Goal: Task Accomplishment & Management: Complete application form

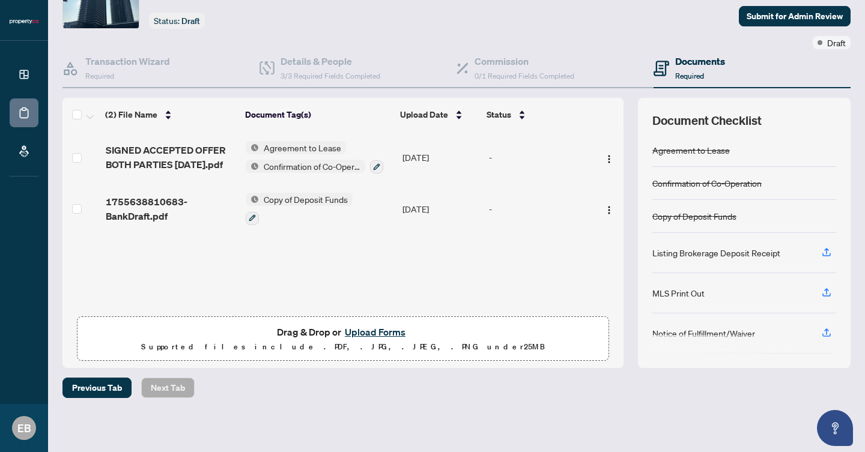
scroll to position [68, 0]
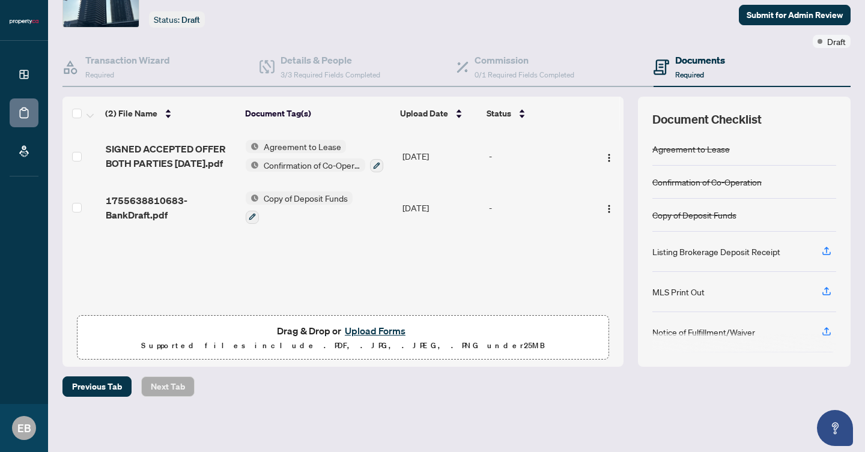
click at [381, 333] on button "Upload Forms" at bounding box center [375, 331] width 68 height 16
click at [372, 328] on button "Upload Forms" at bounding box center [375, 331] width 68 height 16
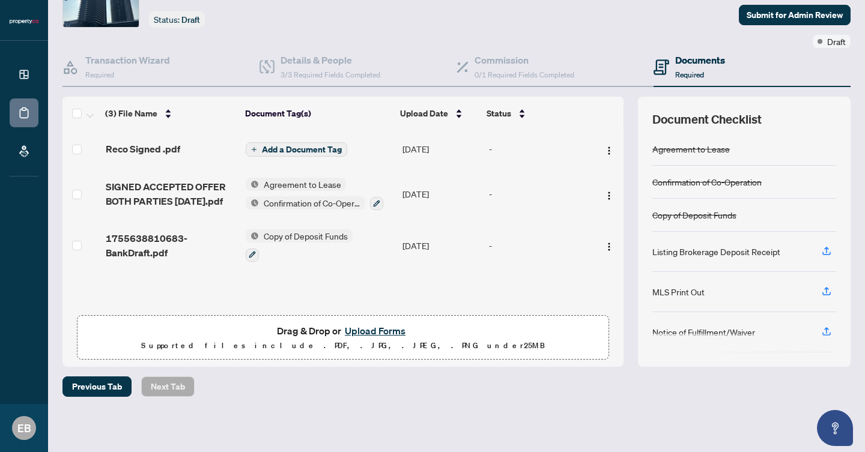
scroll to position [0, 0]
click at [335, 151] on span "Add a Document Tag" at bounding box center [302, 150] width 80 height 8
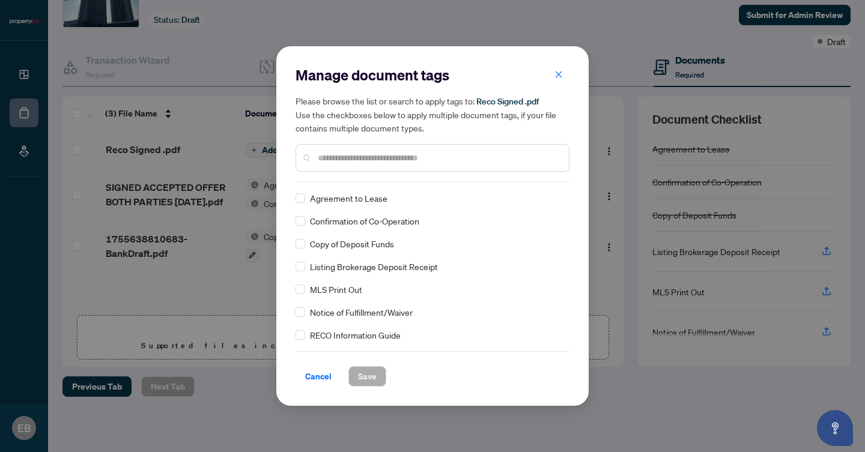
click at [354, 161] on input "text" at bounding box center [438, 157] width 241 height 13
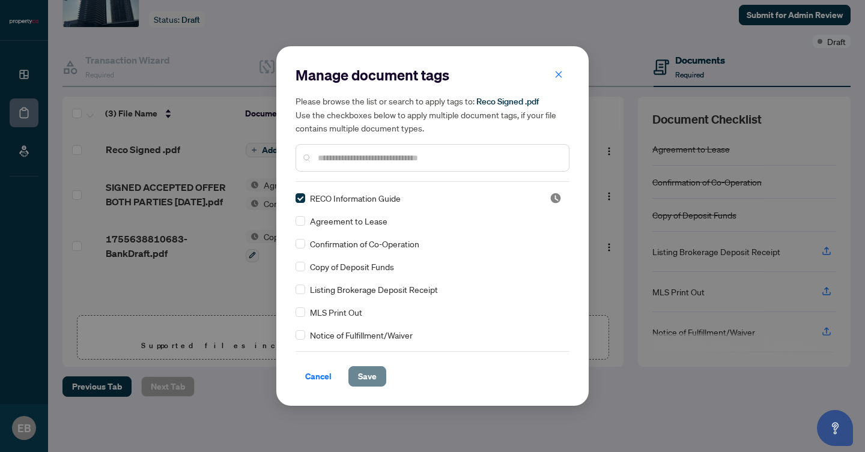
click at [365, 383] on span "Save" at bounding box center [367, 376] width 19 height 19
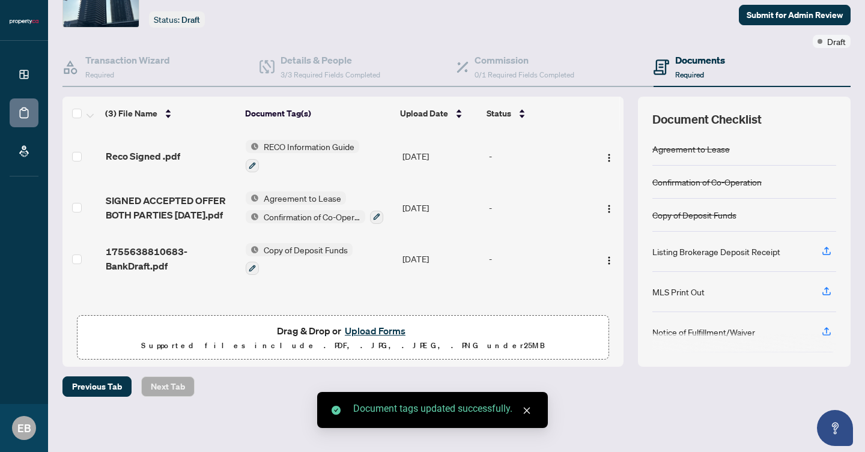
click at [369, 330] on button "Upload Forms" at bounding box center [375, 331] width 68 height 16
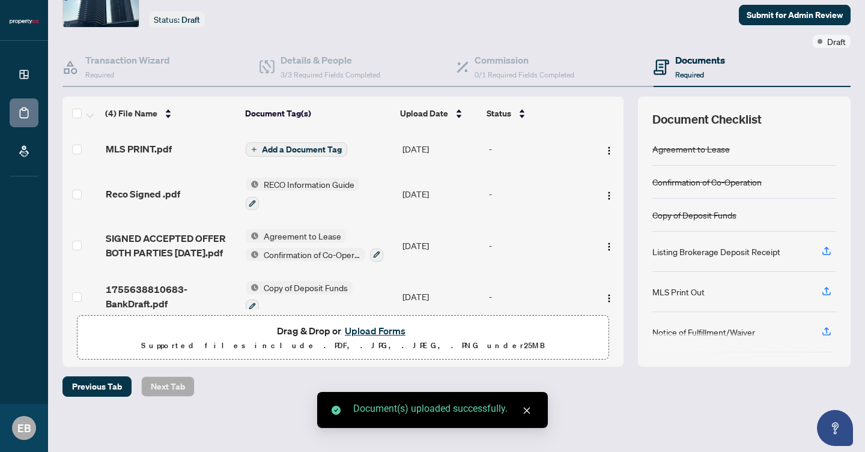
scroll to position [11, 0]
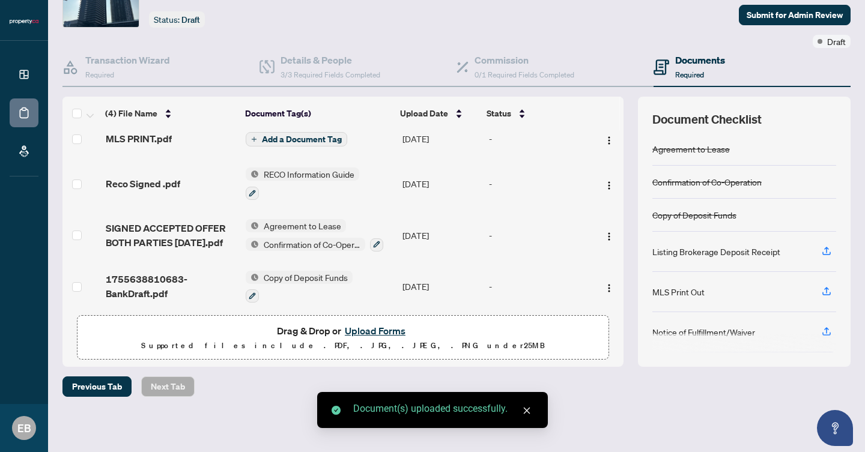
click at [324, 142] on span "Add a Document Tag" at bounding box center [302, 139] width 80 height 8
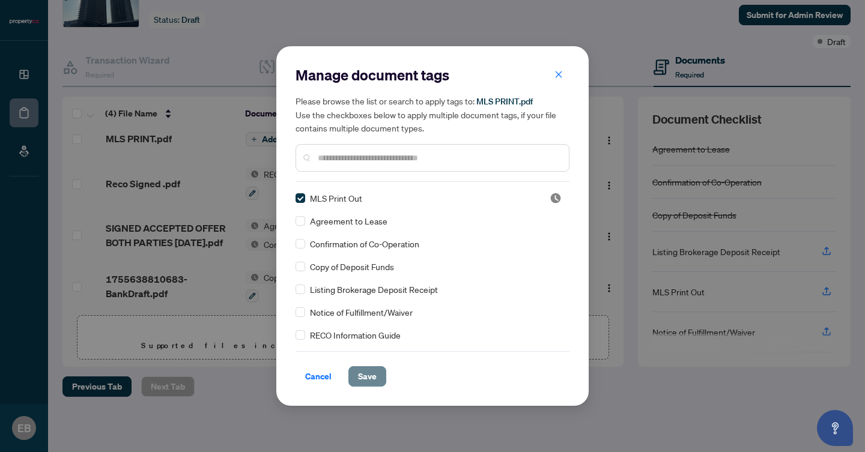
click at [359, 378] on span "Save" at bounding box center [367, 376] width 19 height 19
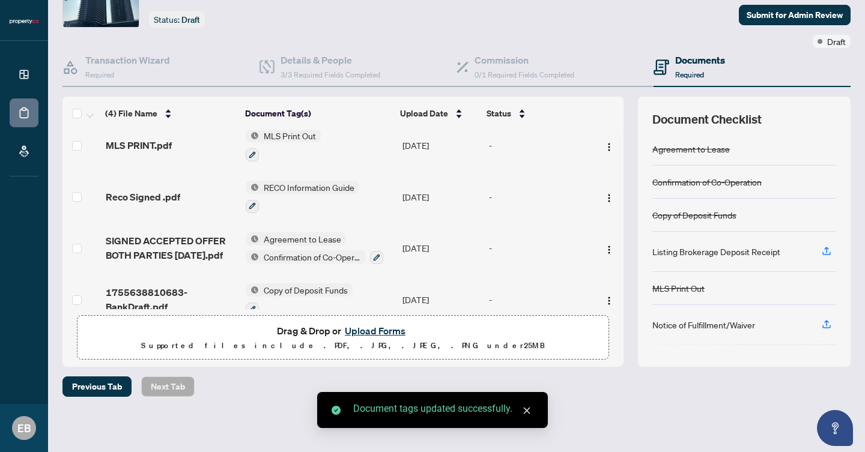
click at [393, 330] on button "Upload Forms" at bounding box center [375, 331] width 68 height 16
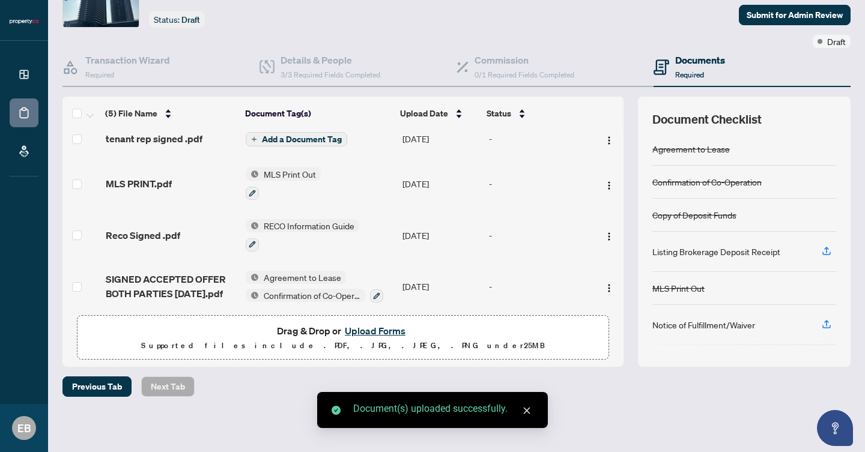
click at [298, 138] on span "Add a Document Tag" at bounding box center [302, 139] width 80 height 8
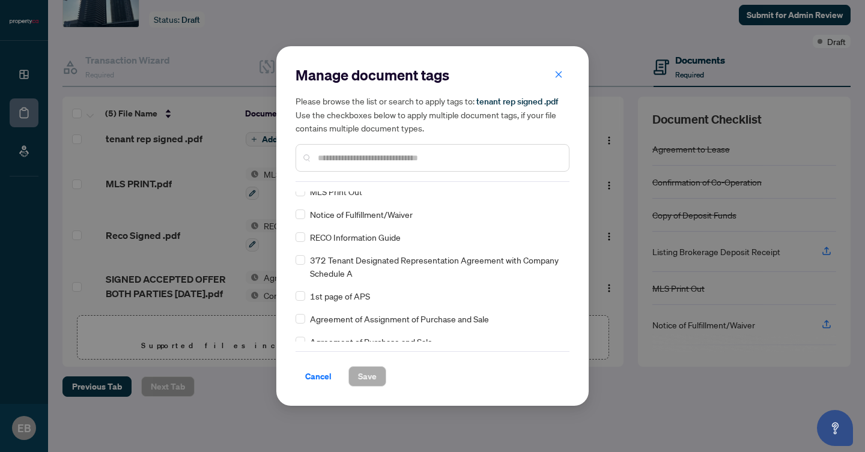
scroll to position [98, 0]
click at [393, 262] on span "372 Tenant Designated Representation Agreement with Company Schedule A" at bounding box center [436, 266] width 252 height 26
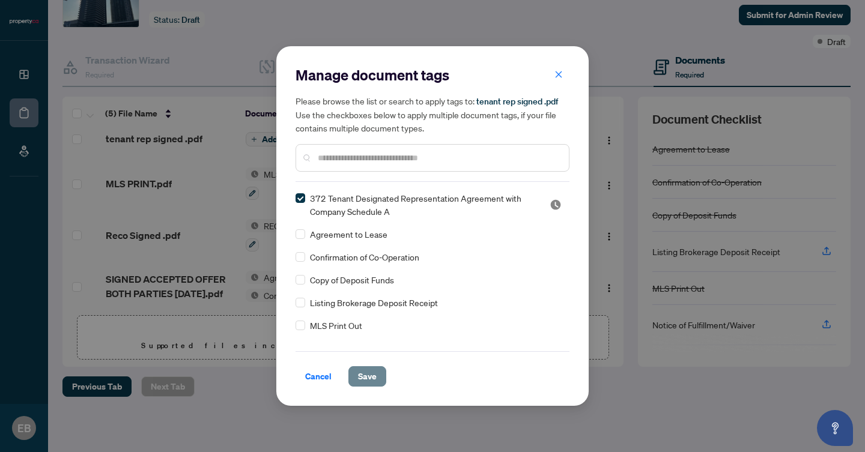
click at [369, 381] on span "Save" at bounding box center [367, 376] width 19 height 19
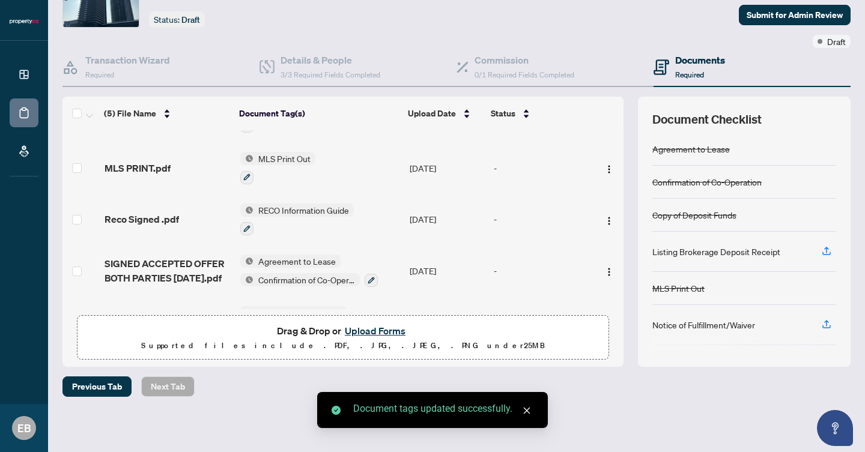
scroll to position [78, 0]
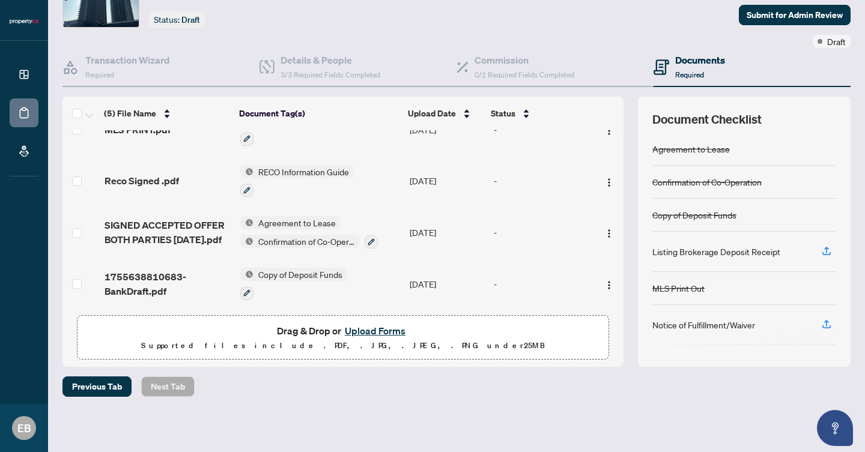
click at [369, 330] on button "Upload Forms" at bounding box center [375, 331] width 68 height 16
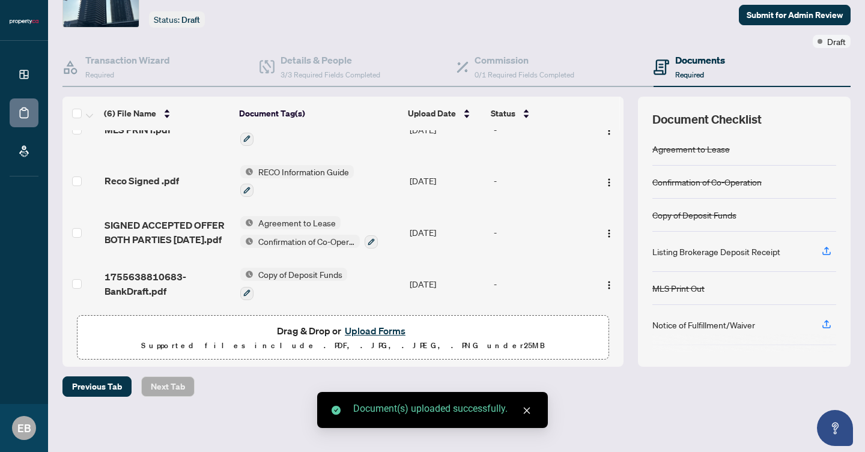
scroll to position [0, 0]
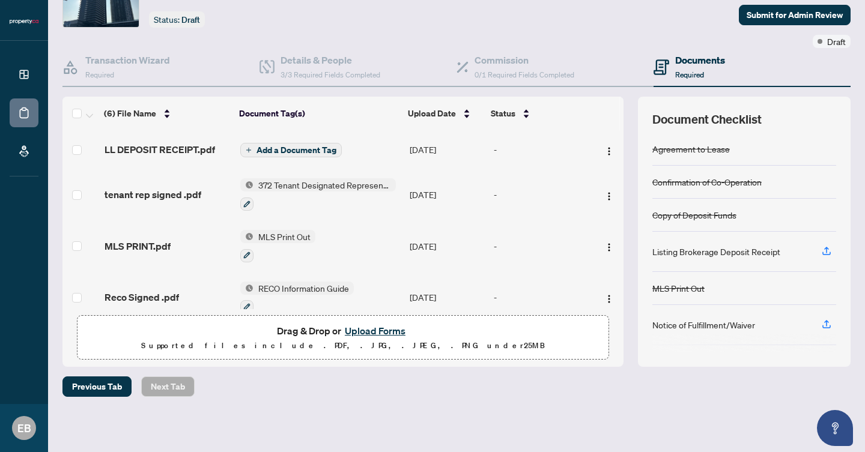
click at [303, 146] on span "Add a Document Tag" at bounding box center [296, 150] width 80 height 8
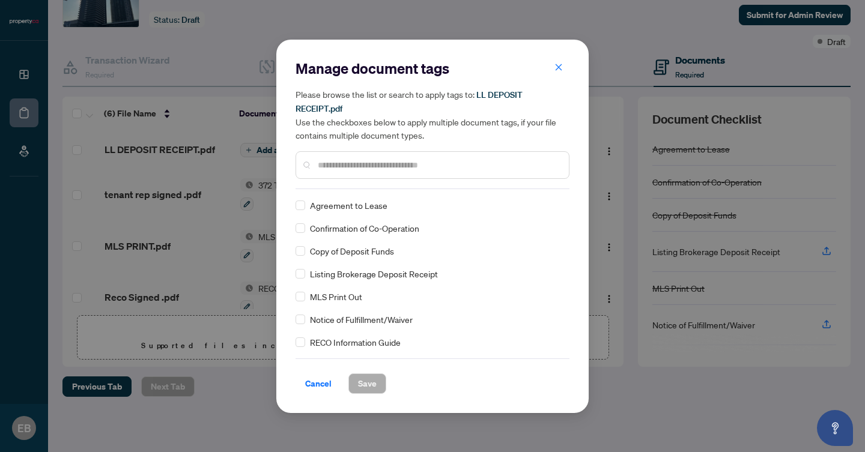
click at [366, 255] on span "Copy of Deposit Funds" at bounding box center [352, 250] width 84 height 13
click at [380, 384] on button "Save" at bounding box center [367, 384] width 38 height 20
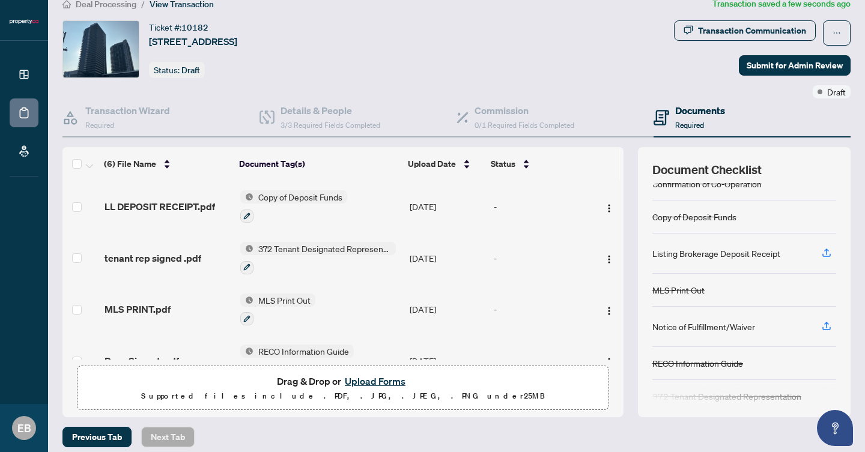
scroll to position [76, 0]
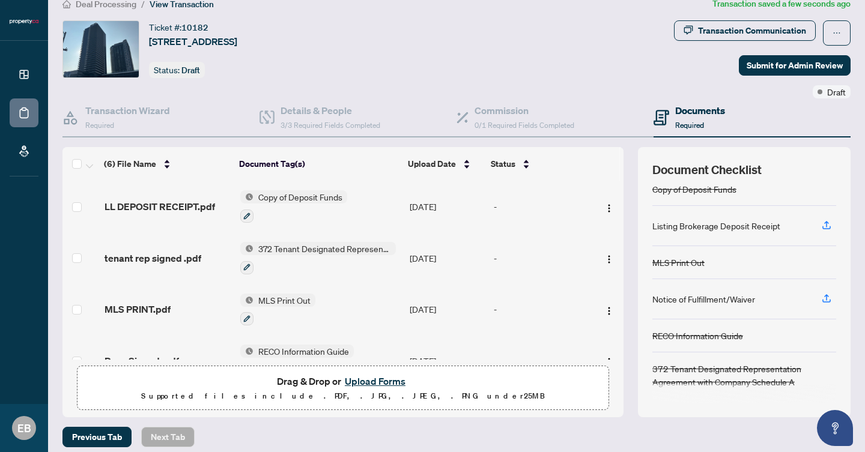
click at [285, 208] on div at bounding box center [293, 215] width 107 height 14
click at [249, 213] on button "button" at bounding box center [246, 216] width 13 height 13
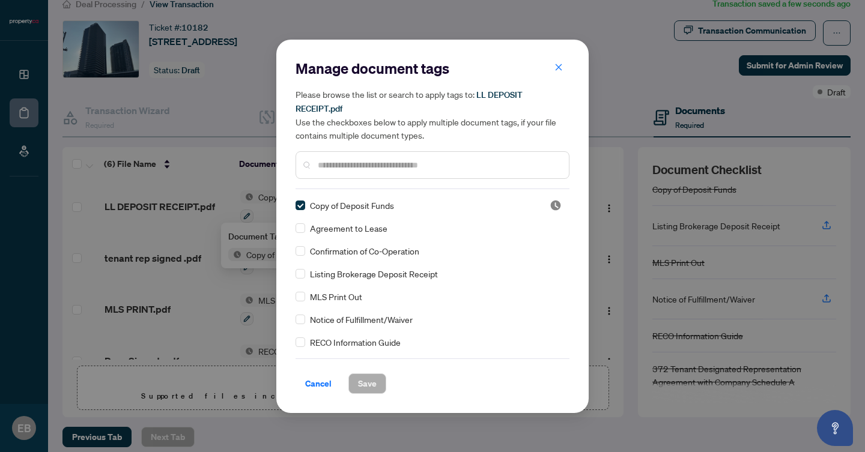
click at [362, 159] on input "text" at bounding box center [438, 165] width 241 height 13
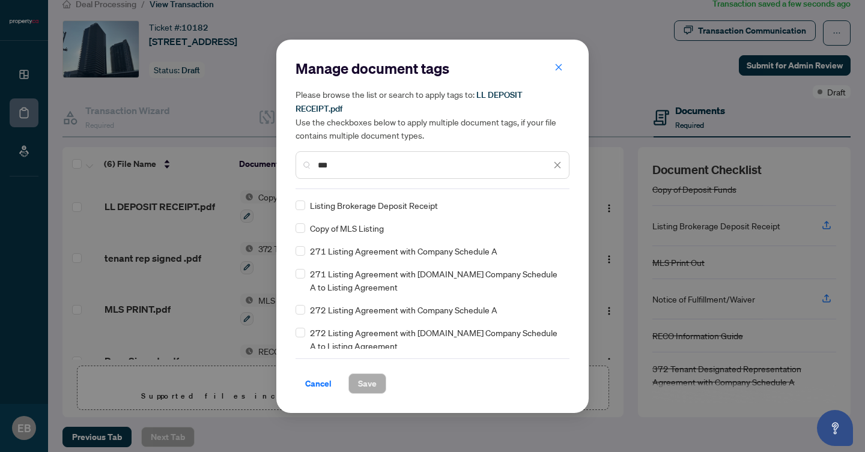
type input "***"
click at [368, 385] on span "Save" at bounding box center [367, 383] width 19 height 19
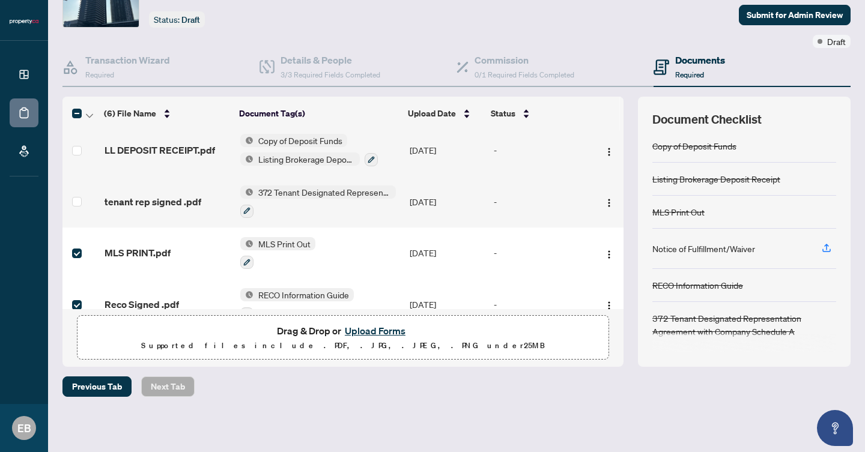
scroll to position [0, 0]
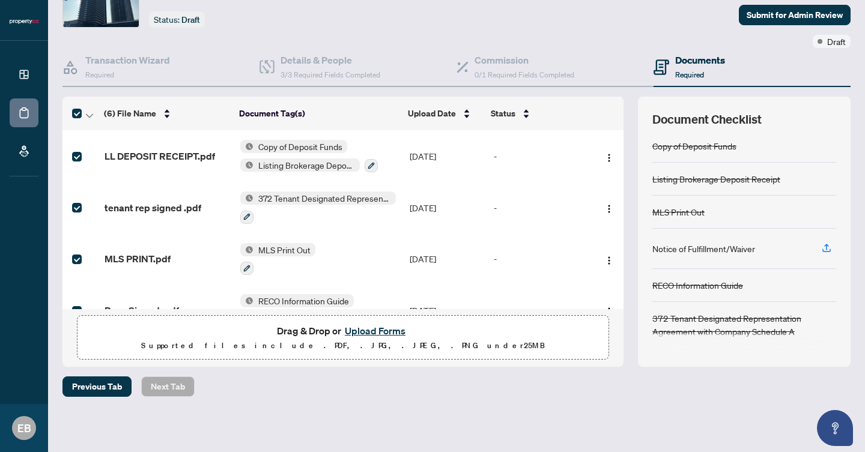
click at [223, 377] on div "Previous Tab Next Tab" at bounding box center [456, 387] width 788 height 20
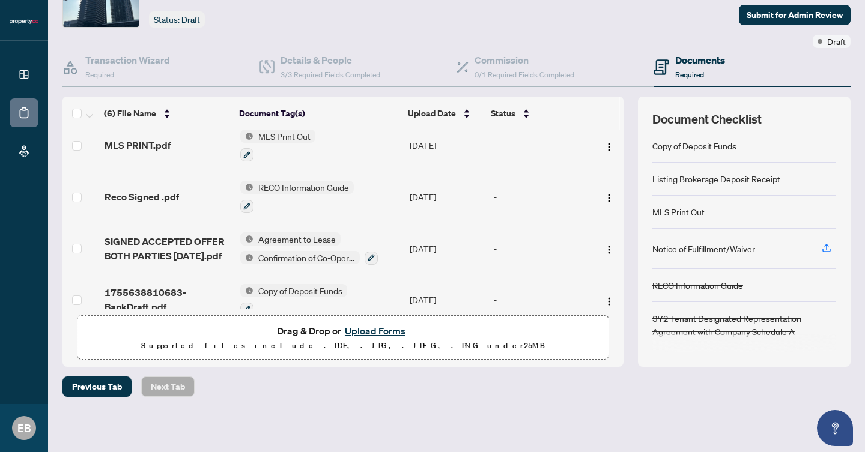
scroll to position [129, 0]
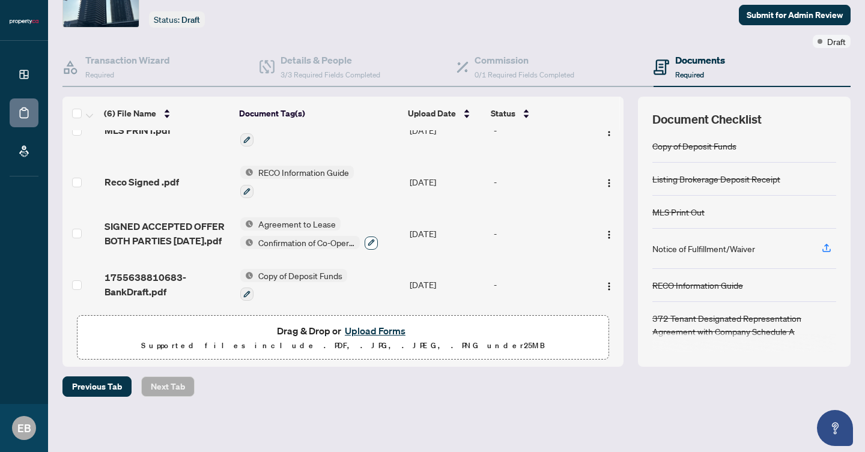
click at [368, 240] on icon "button" at bounding box center [371, 243] width 7 height 7
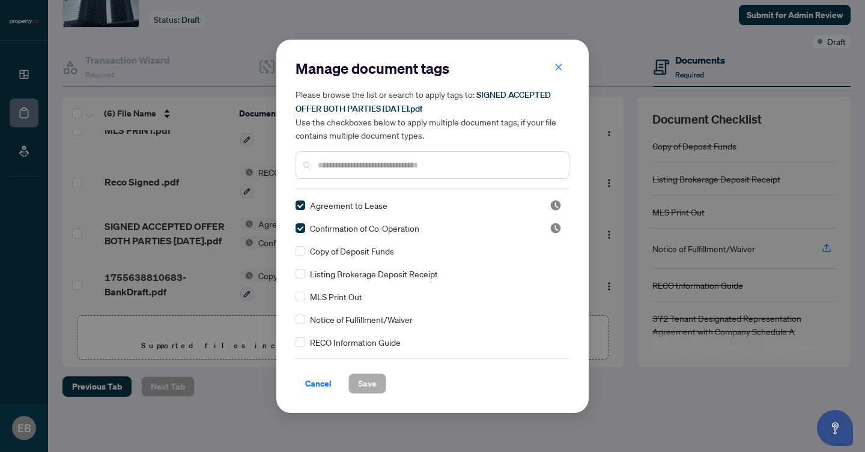
click at [353, 171] on div at bounding box center [432, 165] width 274 height 28
click at [353, 163] on input "text" at bounding box center [438, 165] width 241 height 13
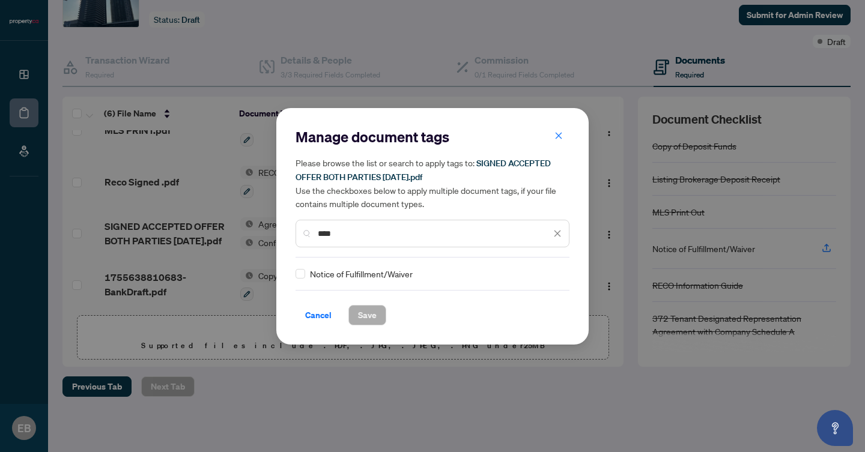
type input "****"
click at [367, 314] on span "Save" at bounding box center [367, 315] width 19 height 19
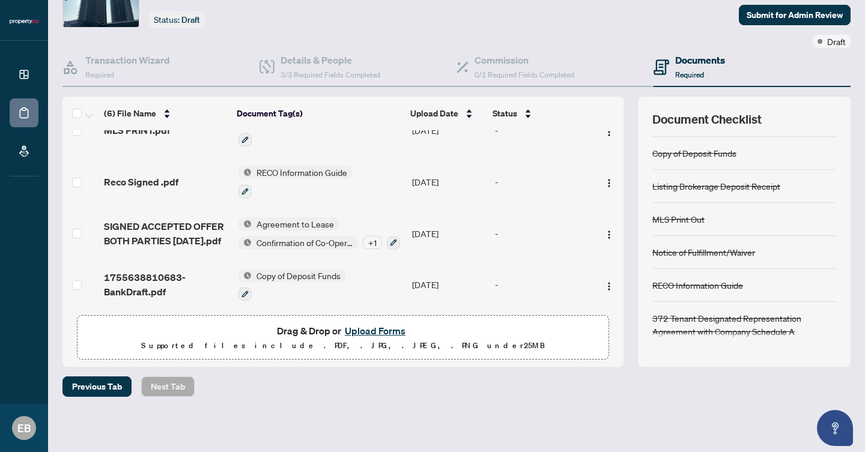
scroll to position [0, 0]
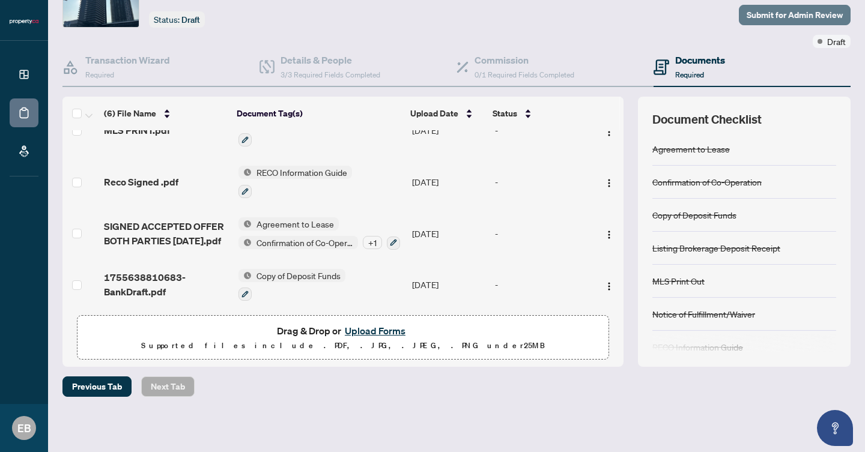
click at [779, 16] on span "Submit for Admin Review" at bounding box center [795, 14] width 96 height 19
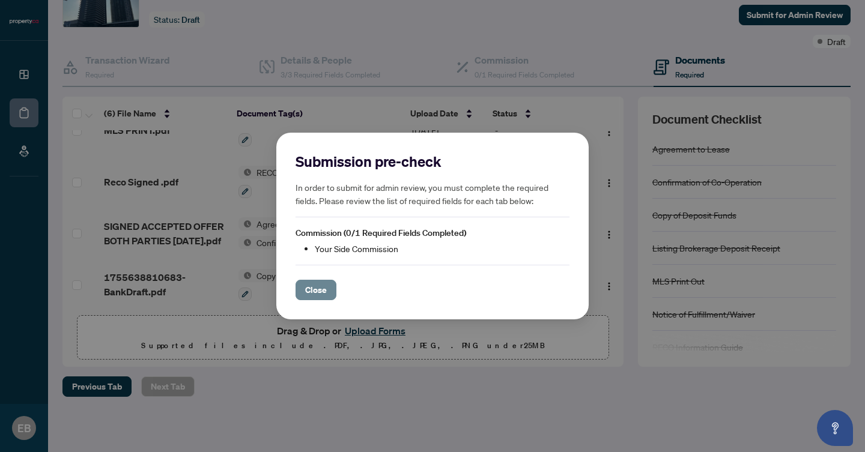
click at [324, 292] on span "Close" at bounding box center [316, 289] width 22 height 19
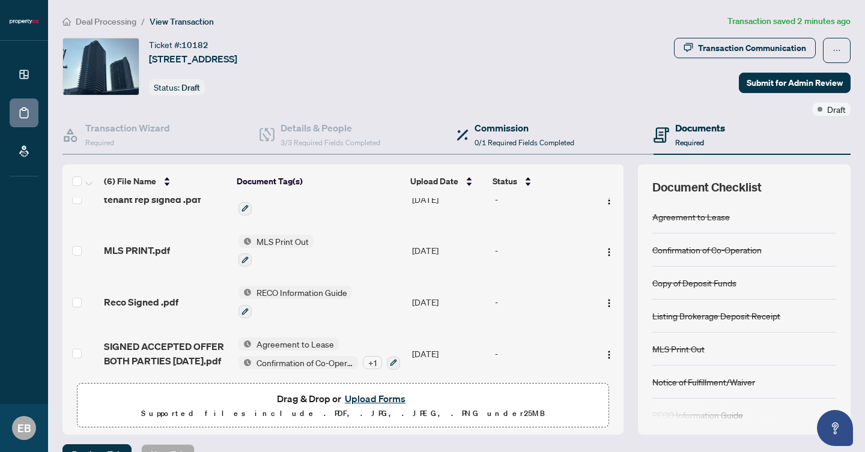
scroll to position [82, 0]
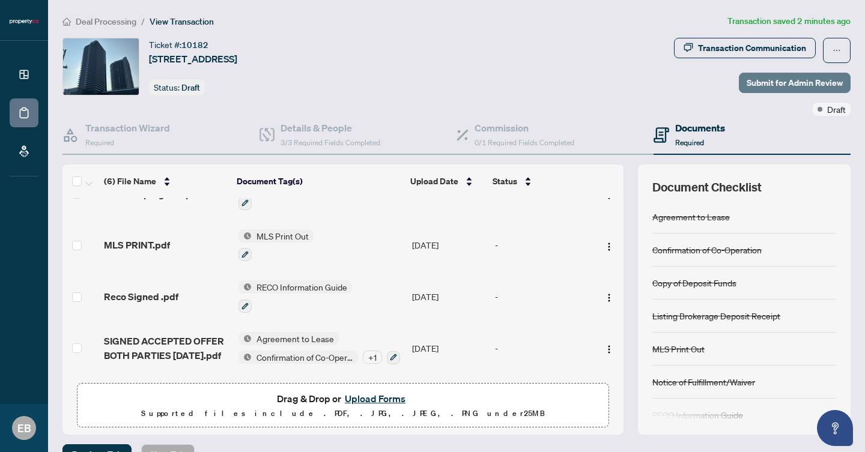
click at [762, 79] on span "Submit for Admin Review" at bounding box center [795, 82] width 96 height 19
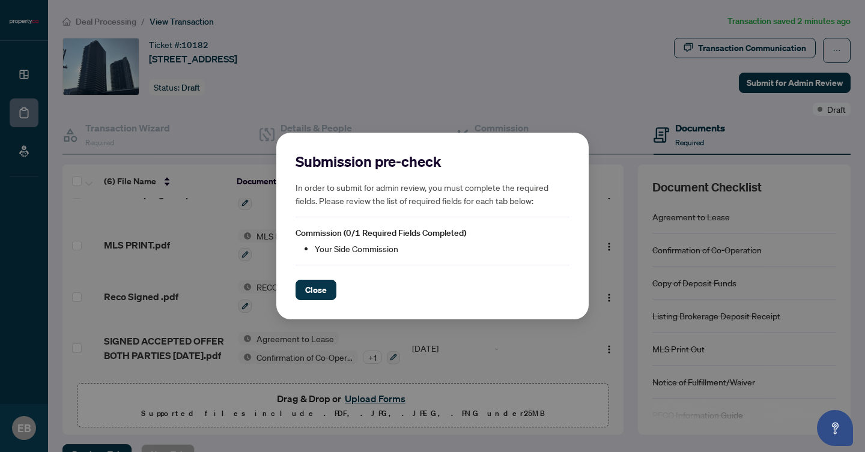
click at [355, 254] on li "Your Side Commission" at bounding box center [442, 248] width 255 height 13
click at [355, 235] on span "Commission (0/1 Required Fields Completed)" at bounding box center [380, 233] width 171 height 11
click at [320, 286] on span "Close" at bounding box center [316, 289] width 22 height 19
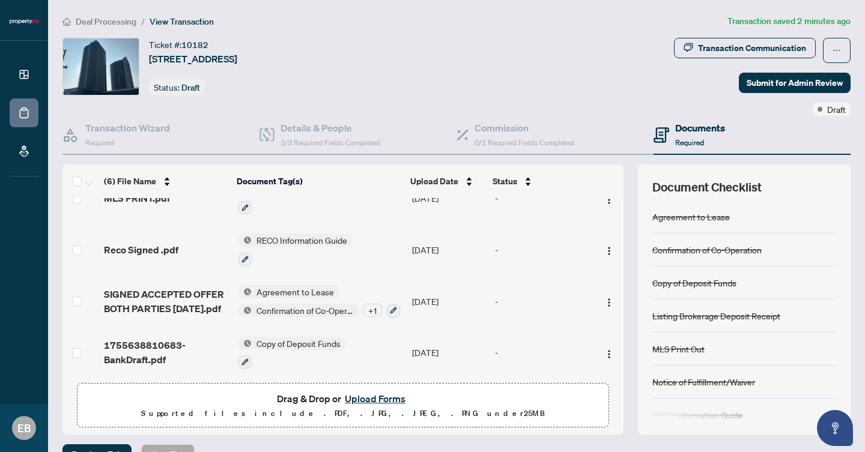
scroll to position [68, 0]
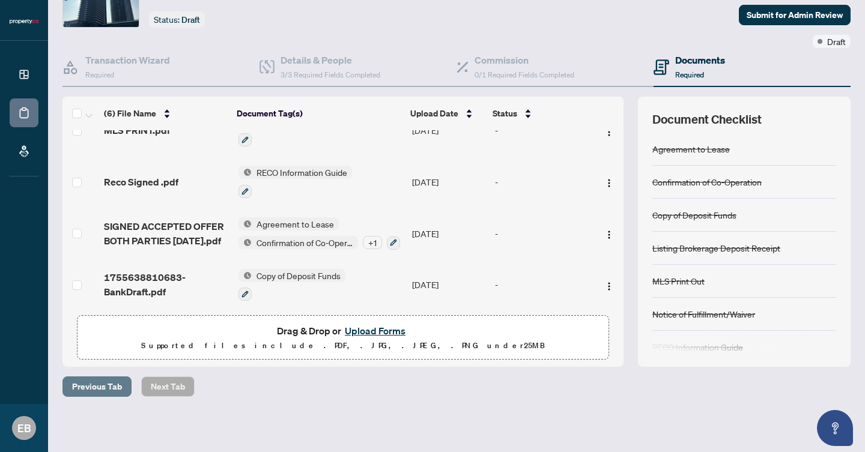
click at [107, 388] on span "Previous Tab" at bounding box center [97, 386] width 50 height 19
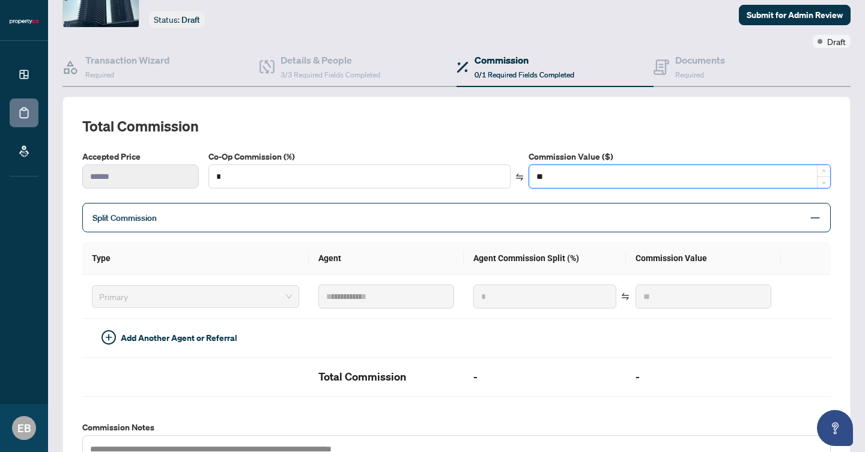
click at [583, 171] on input "**" at bounding box center [679, 176] width 301 height 23
type input "****"
type input "**"
type input "****"
type input "***"
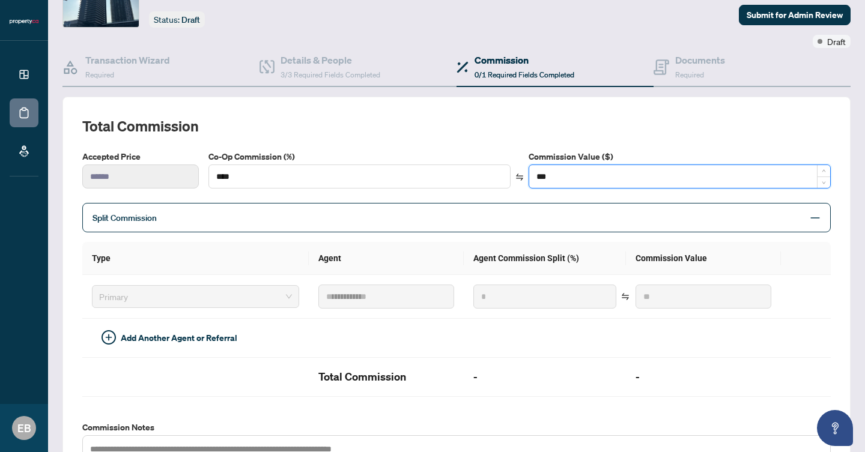
type input "****"
type input "***"
type input "**"
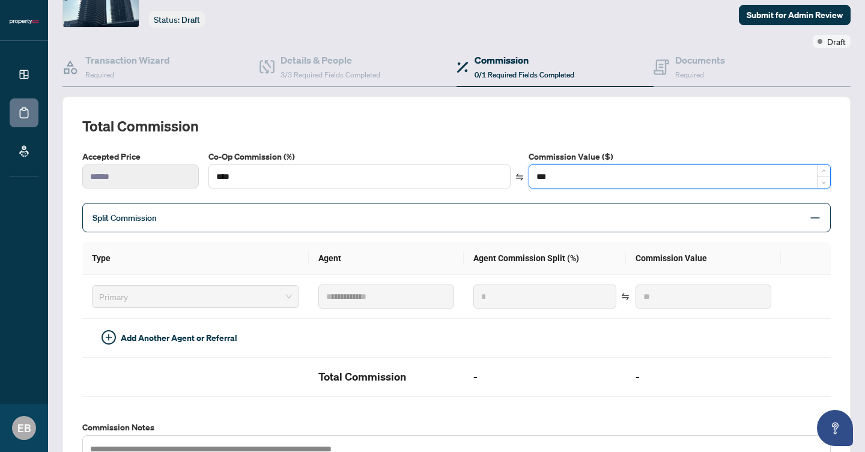
type input "****"
type input "***"
type input "******"
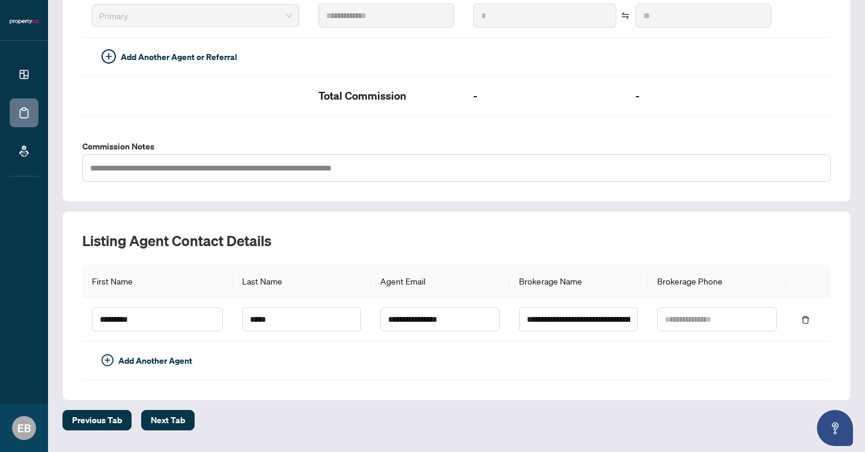
scroll to position [383, 0]
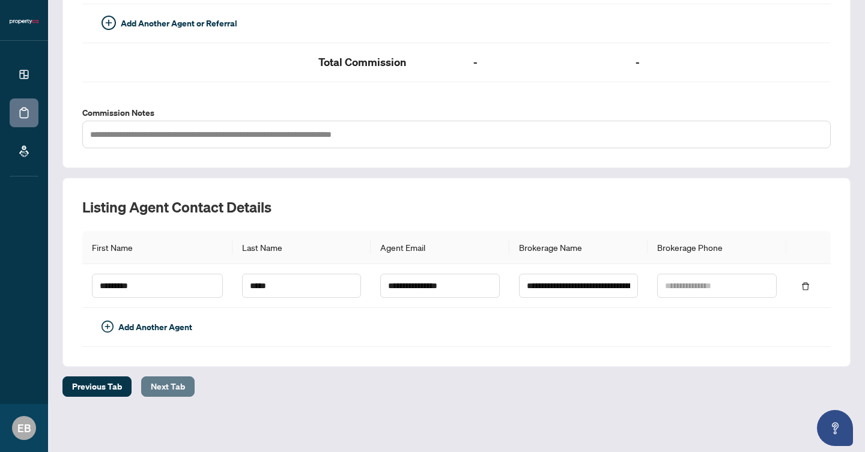
click at [185, 383] on button "Next Tab" at bounding box center [167, 387] width 53 height 20
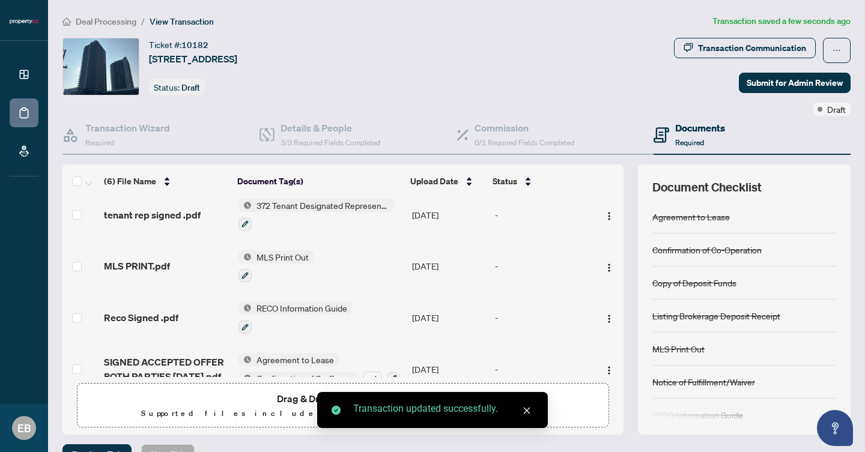
scroll to position [66, 0]
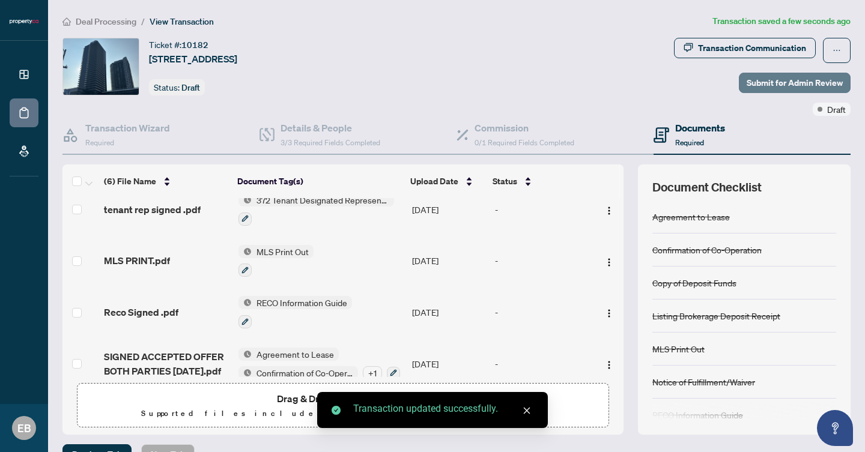
click at [787, 85] on span "Submit for Admin Review" at bounding box center [795, 82] width 96 height 19
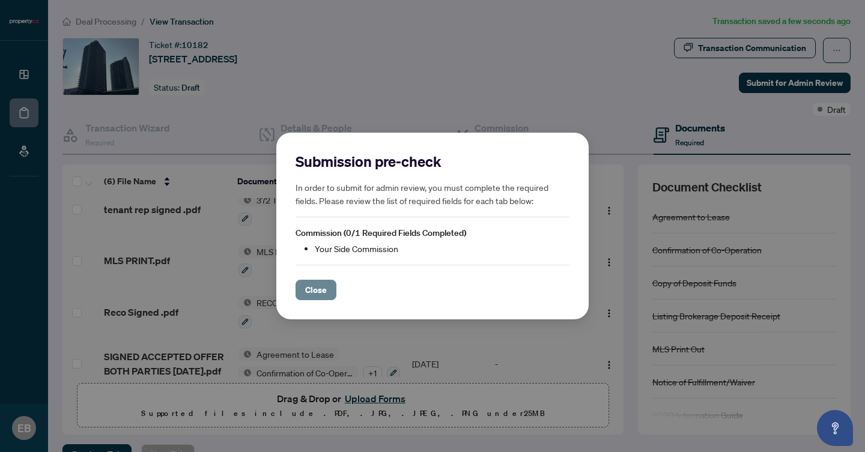
click at [321, 292] on span "Close" at bounding box center [316, 289] width 22 height 19
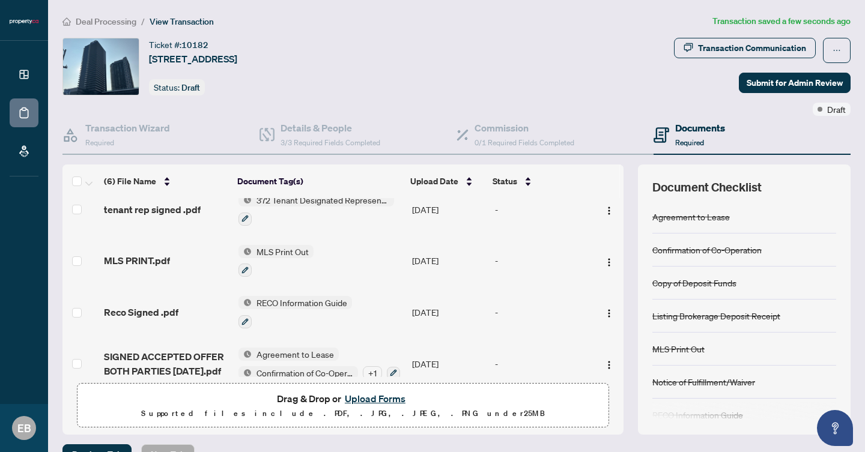
scroll to position [68, 0]
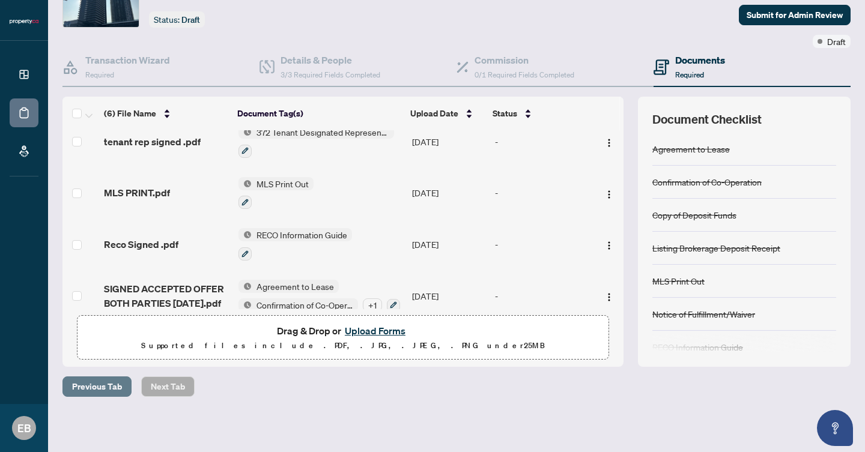
click at [102, 390] on span "Previous Tab" at bounding box center [97, 386] width 50 height 19
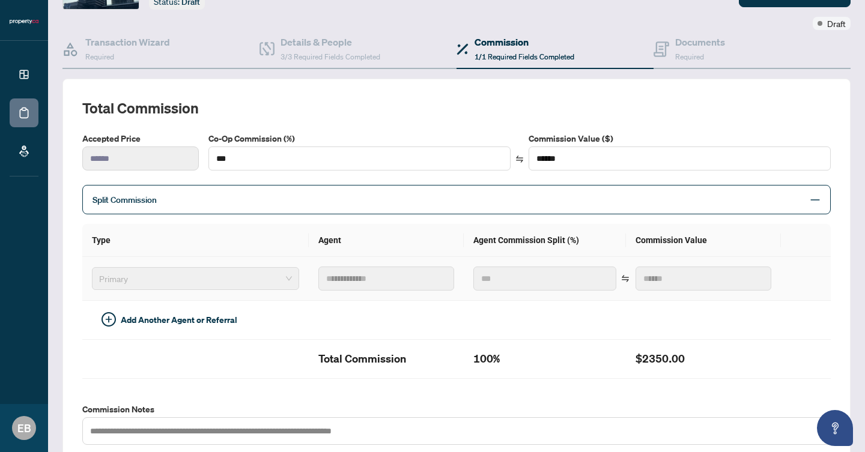
scroll to position [127, 0]
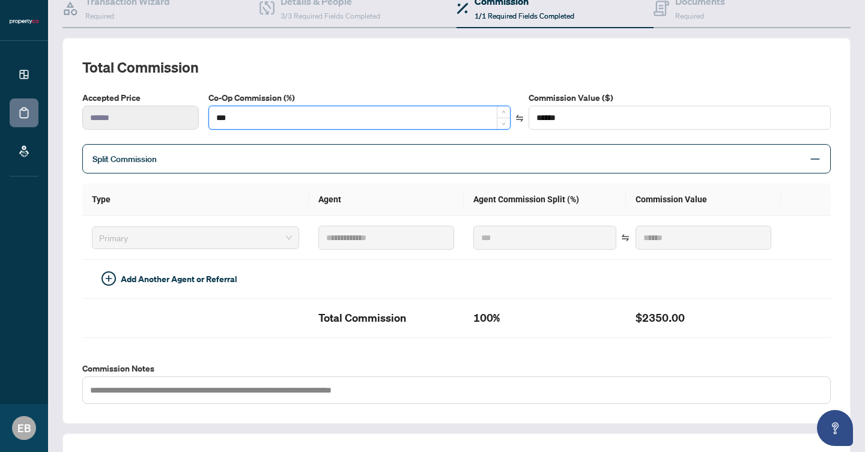
click at [268, 119] on input "***" at bounding box center [359, 117] width 301 height 23
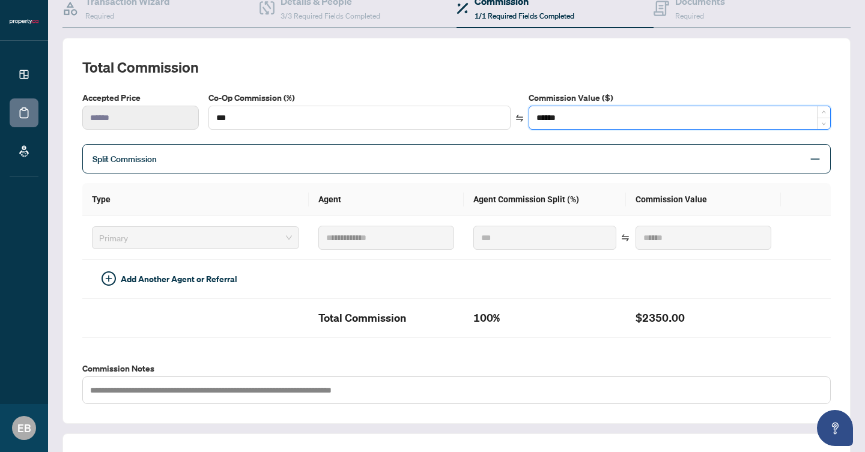
click at [590, 115] on input "******" at bounding box center [679, 117] width 301 height 23
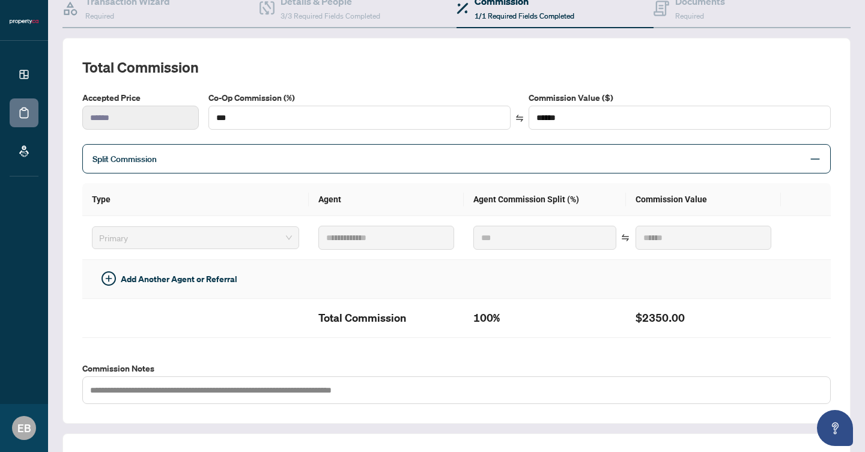
click at [803, 268] on td at bounding box center [806, 279] width 50 height 39
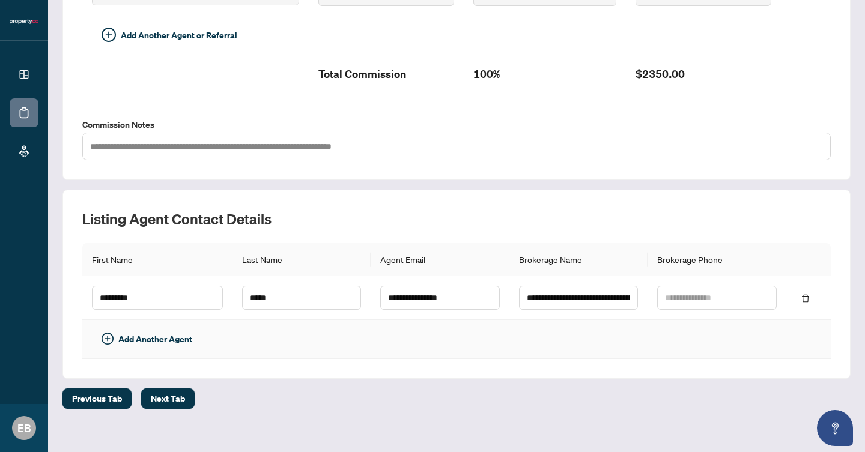
scroll to position [383, 0]
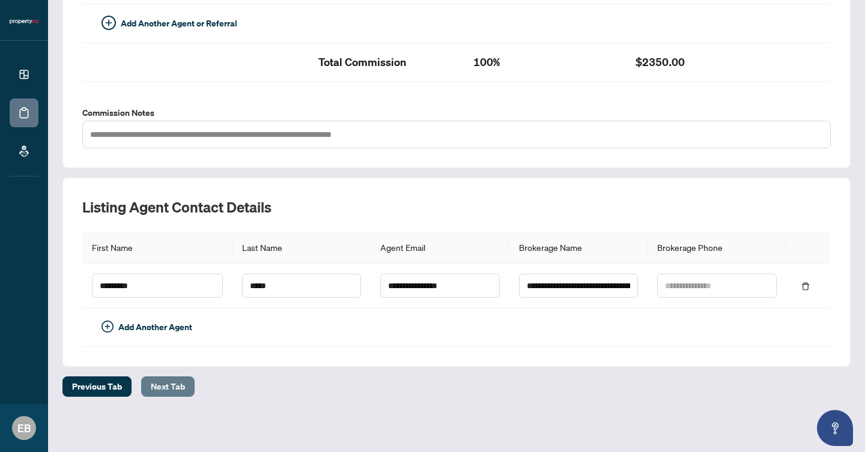
click at [166, 386] on span "Next Tab" at bounding box center [168, 386] width 34 height 19
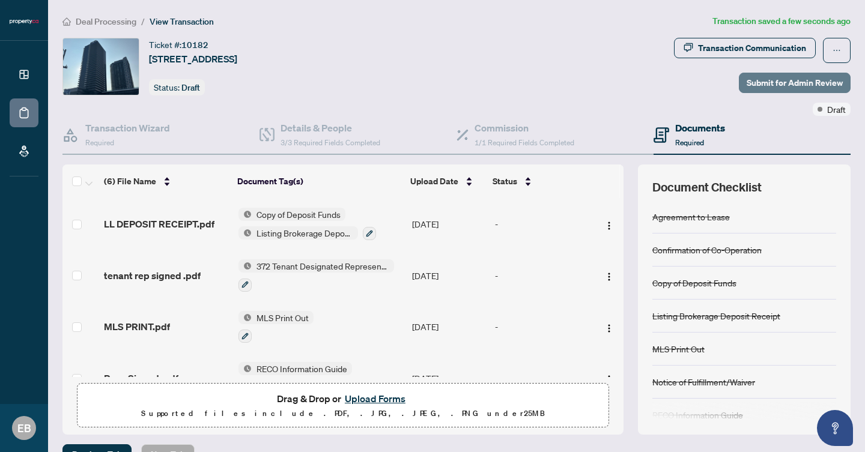
click at [793, 89] on span "Submit for Admin Review" at bounding box center [795, 82] width 96 height 19
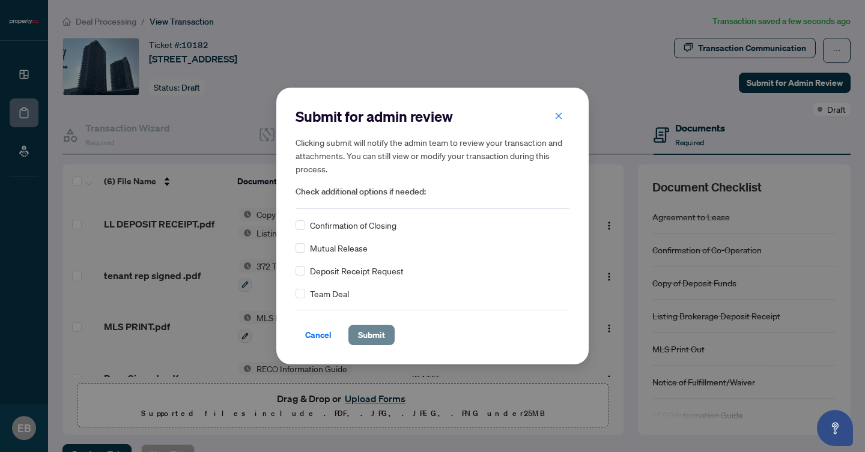
click at [379, 336] on span "Submit" at bounding box center [371, 335] width 27 height 19
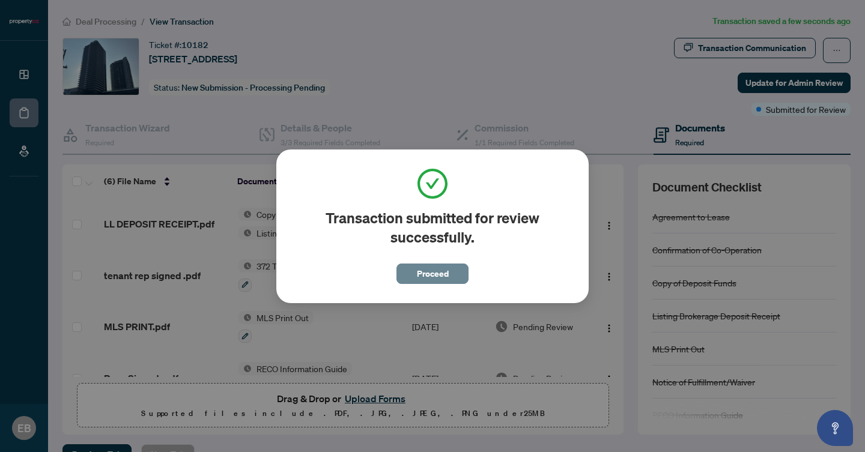
click at [425, 276] on span "Proceed" at bounding box center [433, 273] width 32 height 19
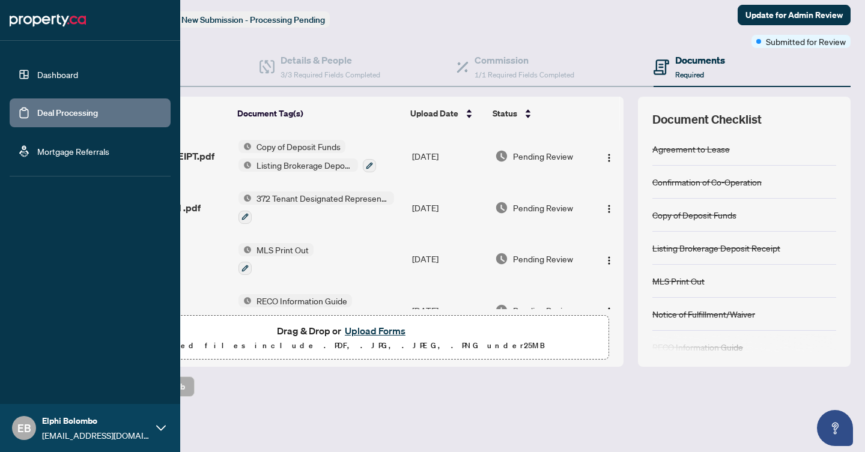
click at [37, 70] on link "Dashboard" at bounding box center [57, 74] width 41 height 11
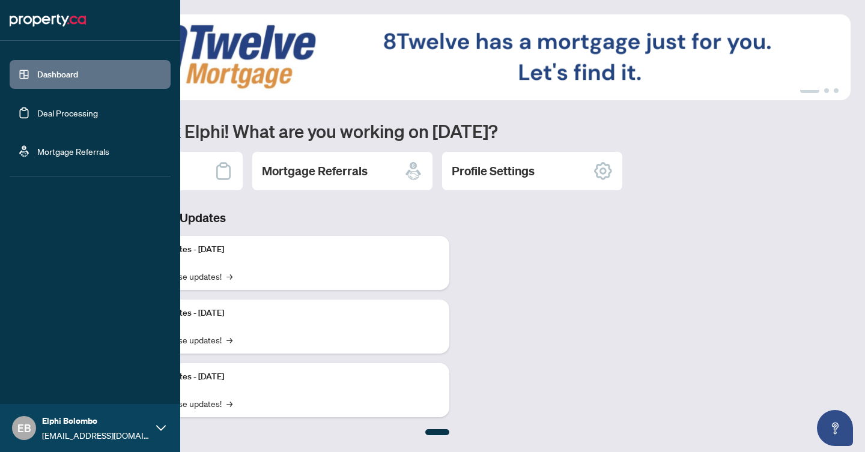
click at [37, 114] on link "Deal Processing" at bounding box center [67, 113] width 61 height 11
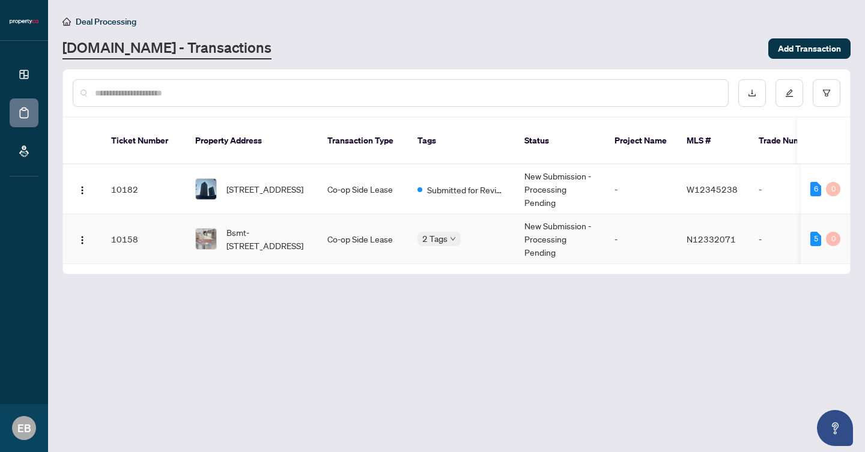
click at [356, 214] on td "Co-op Side Lease" at bounding box center [363, 239] width 90 height 50
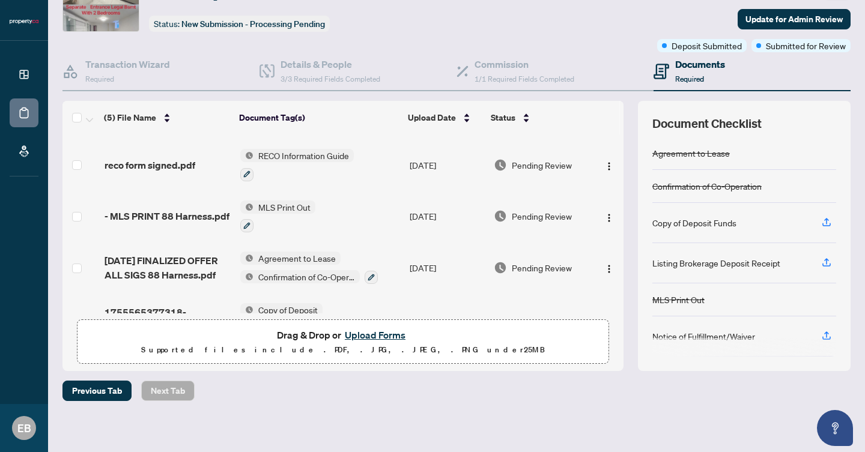
scroll to position [78, 0]
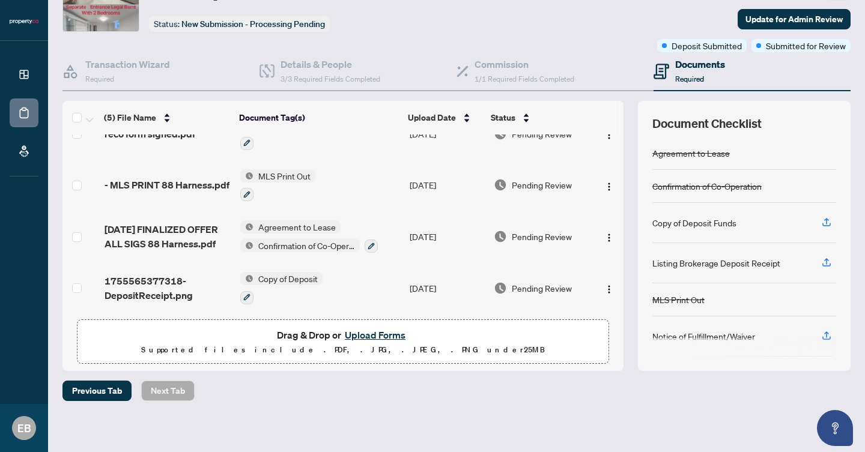
click at [390, 337] on button "Upload Forms" at bounding box center [375, 335] width 68 height 16
click at [378, 332] on button "Upload Forms" at bounding box center [375, 335] width 68 height 16
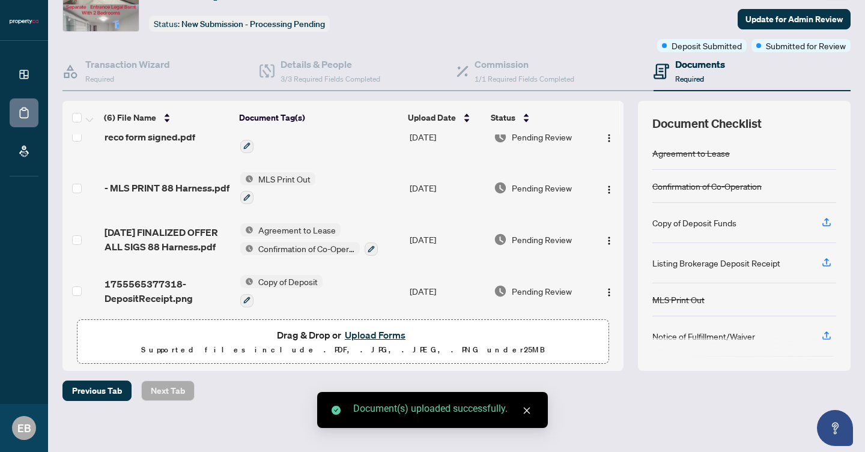
scroll to position [126, 0]
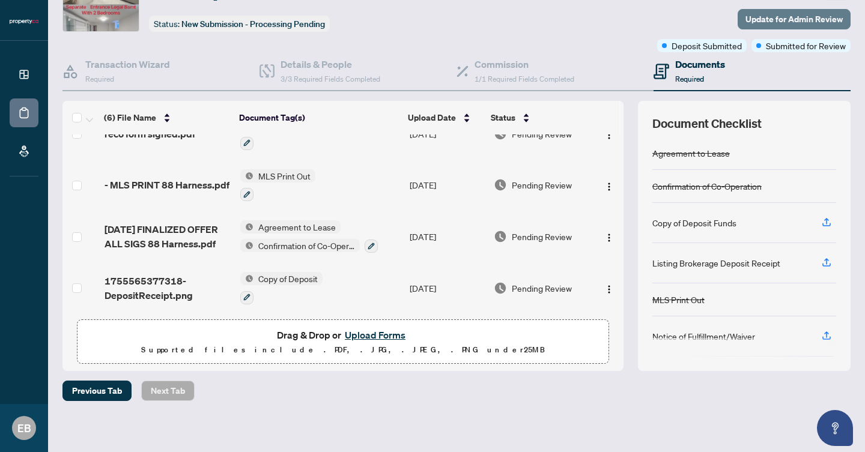
click at [807, 17] on span "Update for Admin Review" at bounding box center [793, 19] width 97 height 19
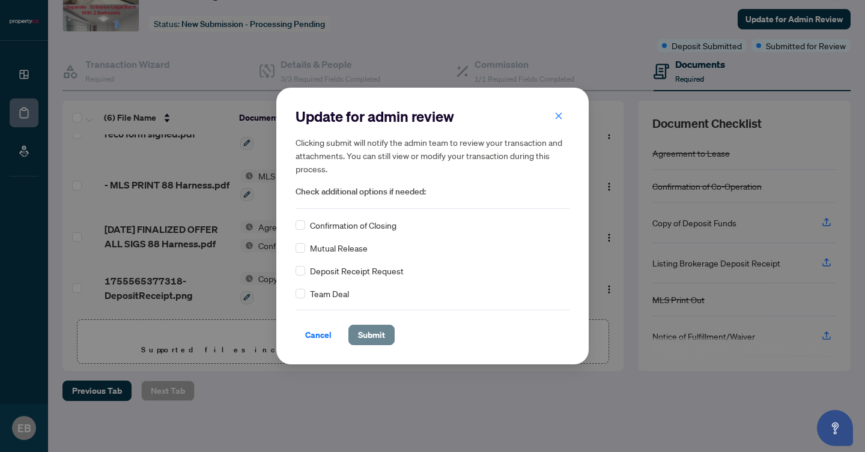
click at [381, 334] on span "Submit" at bounding box center [371, 335] width 27 height 19
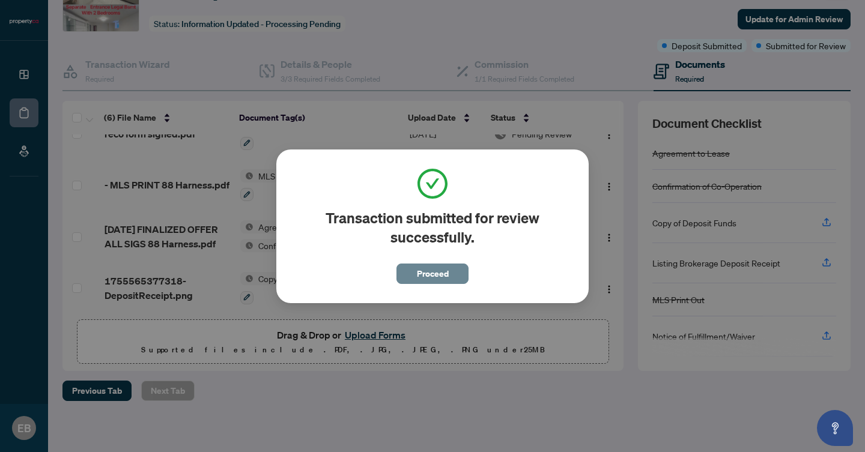
click at [447, 270] on span "Proceed" at bounding box center [433, 273] width 32 height 19
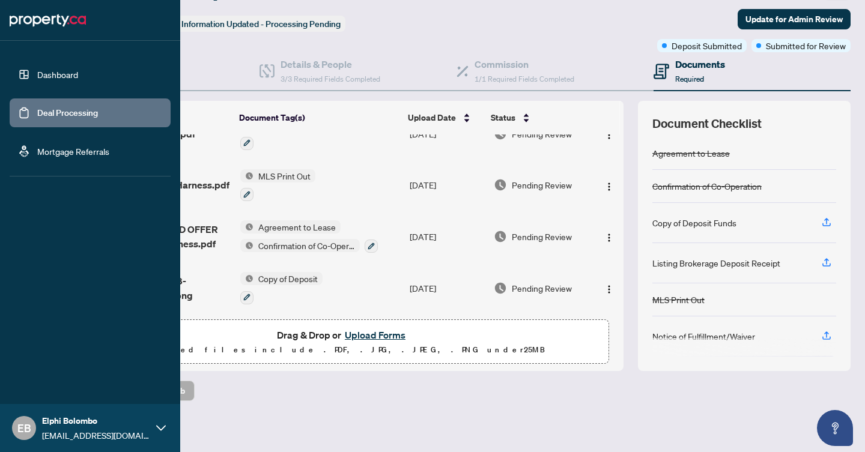
click at [37, 70] on link "Dashboard" at bounding box center [57, 74] width 41 height 11
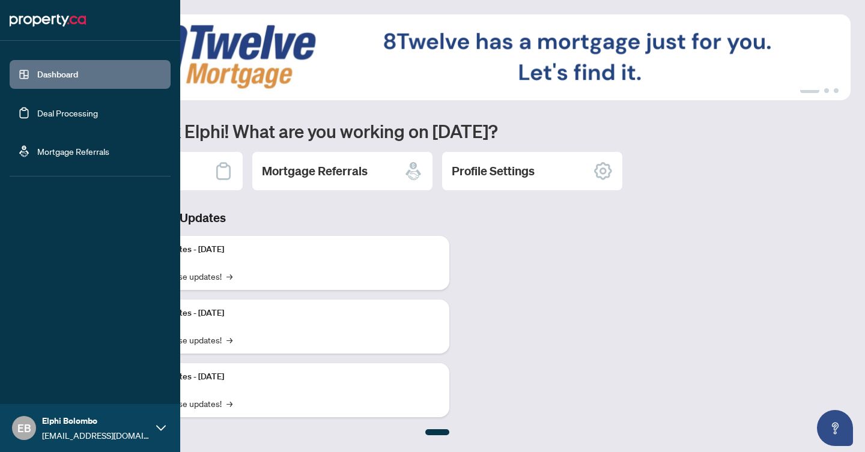
click at [37, 118] on link "Deal Processing" at bounding box center [67, 113] width 61 height 11
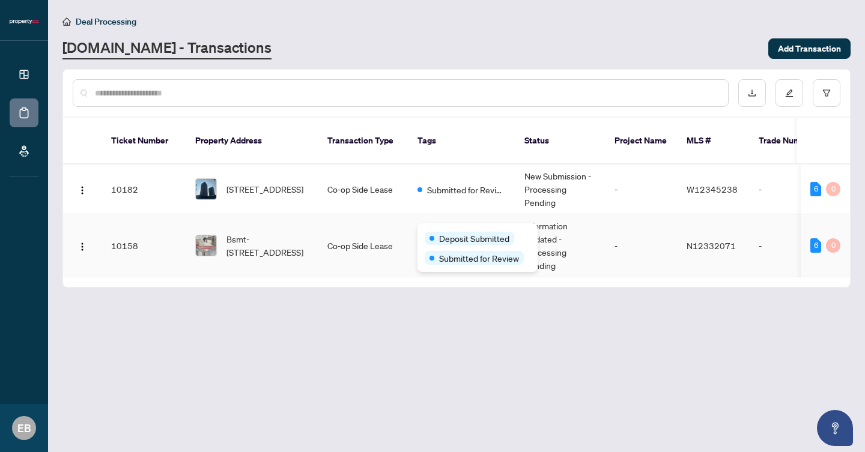
click at [449, 232] on span "Deposit Submitted" at bounding box center [474, 238] width 70 height 13
click at [406, 369] on main "Deal Processing [DOMAIN_NAME] - Transactions Add Transaction Ticket Number Prop…" at bounding box center [456, 226] width 817 height 452
